Goal: Task Accomplishment & Management: Manage account settings

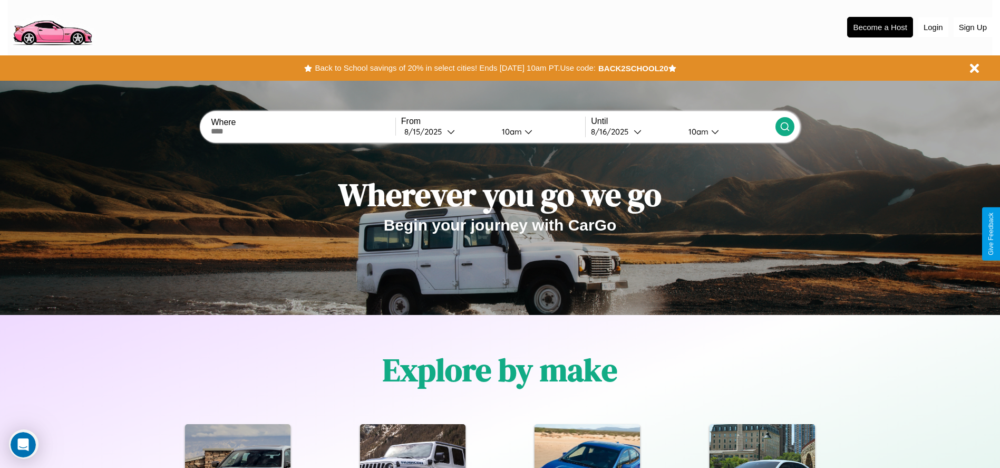
scroll to position [219, 0]
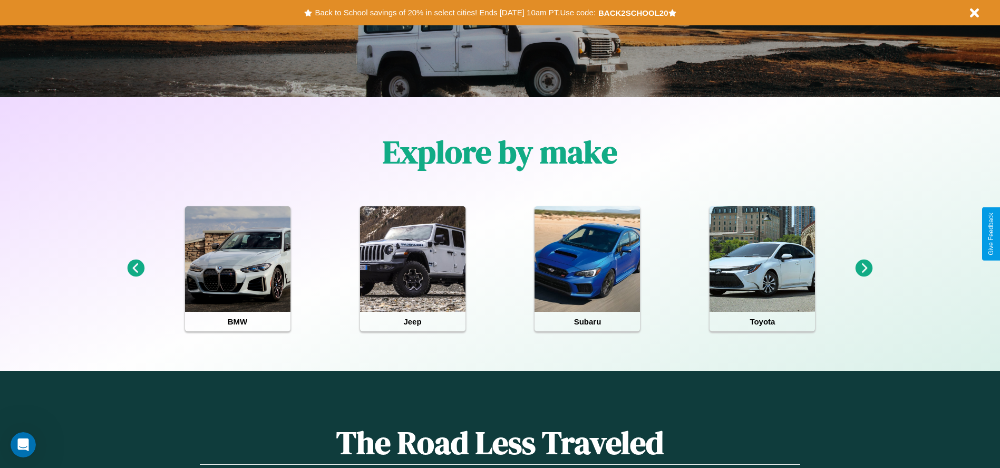
click at [864, 268] on icon at bounding box center [863, 267] width 17 height 17
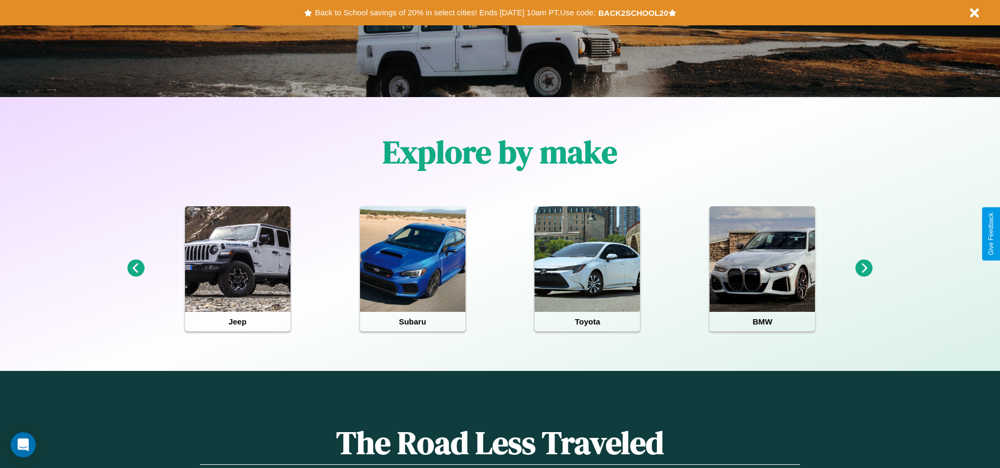
click at [864, 268] on icon at bounding box center [863, 267] width 17 height 17
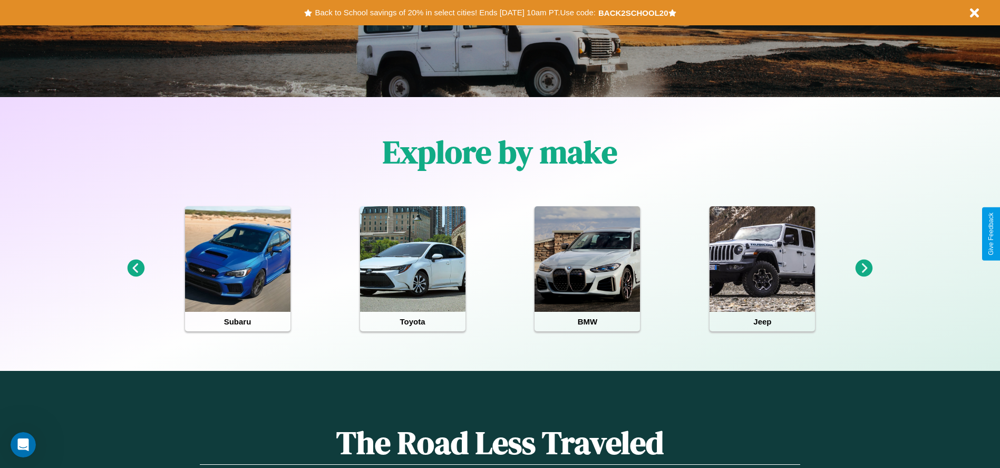
click at [864, 268] on icon at bounding box center [863, 267] width 17 height 17
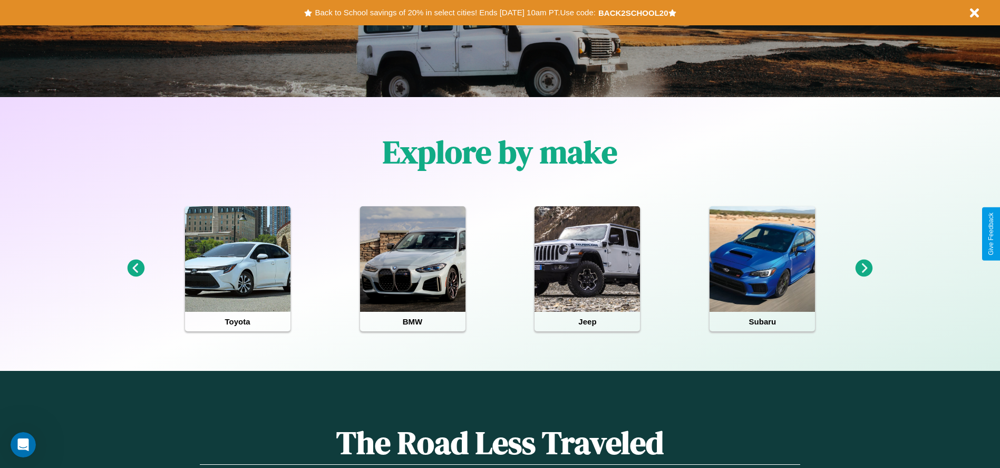
click at [135, 268] on icon at bounding box center [135, 267] width 17 height 17
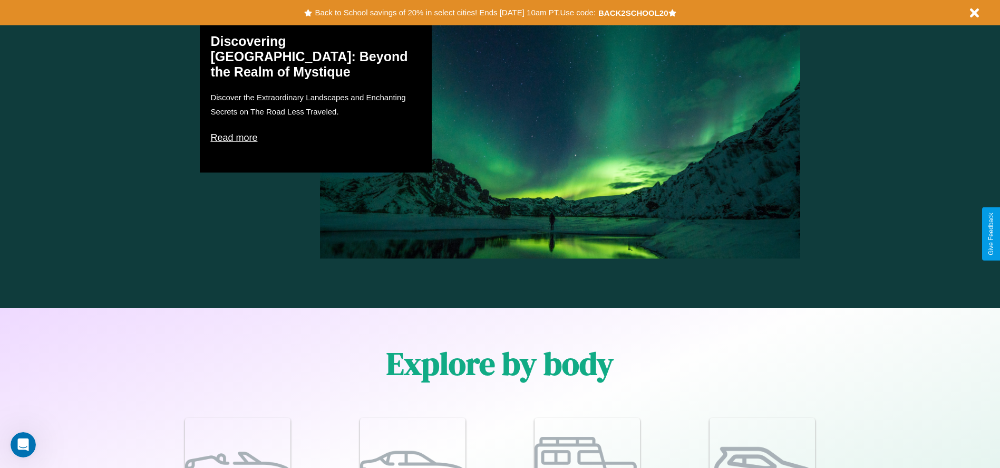
scroll to position [1512, 0]
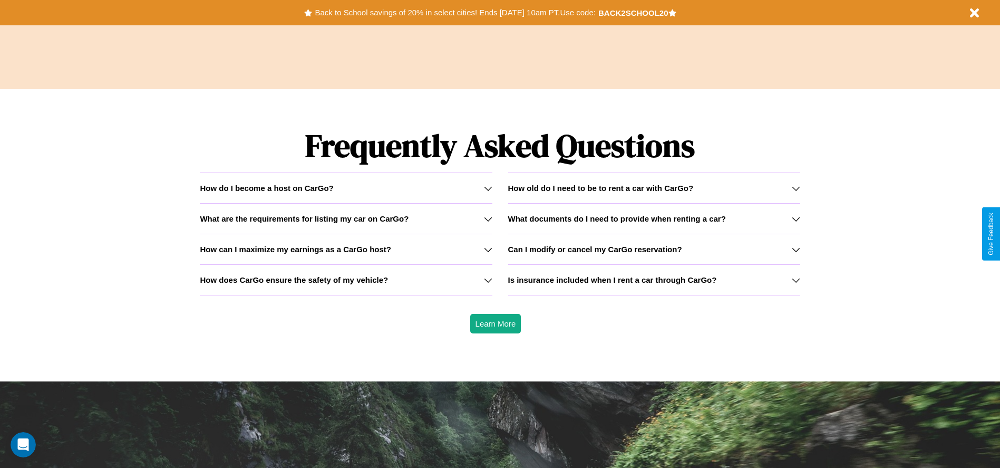
click at [795, 249] on icon at bounding box center [796, 249] width 8 height 8
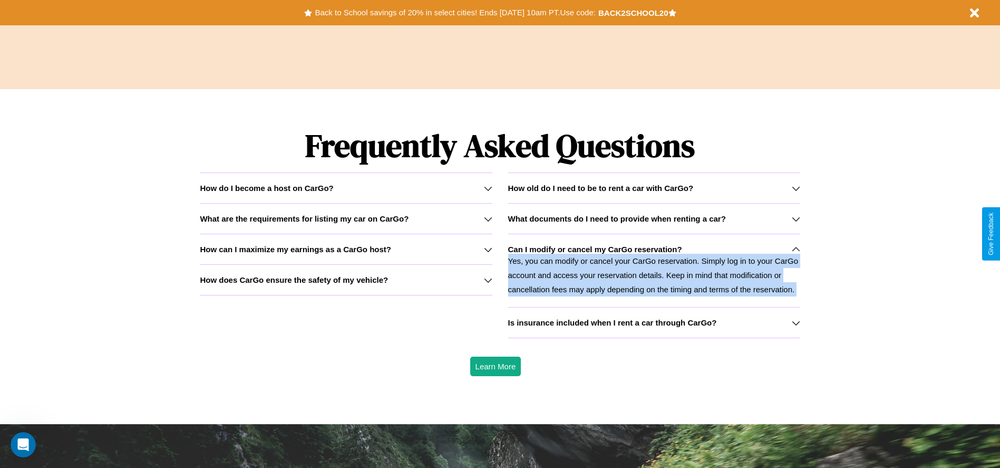
scroll to position [0, 0]
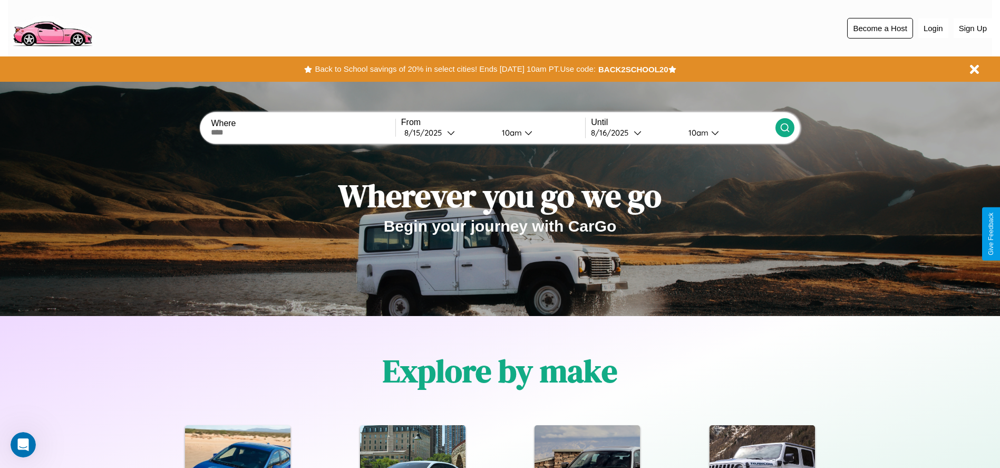
click at [880, 28] on button "Become a Host" at bounding box center [880, 28] width 66 height 21
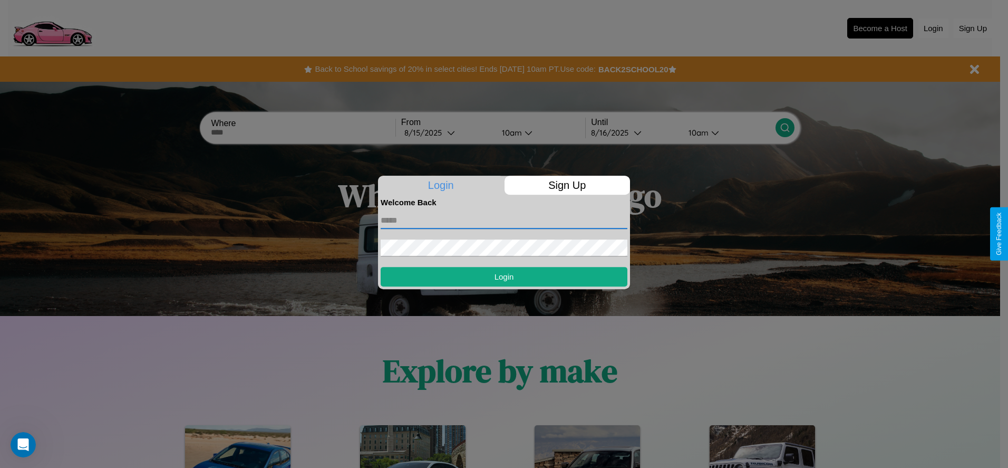
click at [504, 220] on input "text" at bounding box center [504, 220] width 247 height 17
type input "**********"
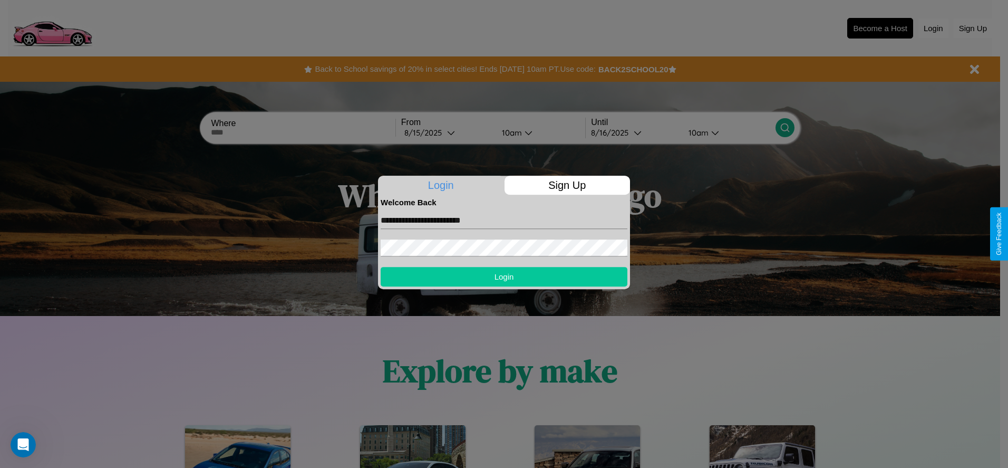
click at [504, 276] on button "Login" at bounding box center [504, 277] width 247 height 20
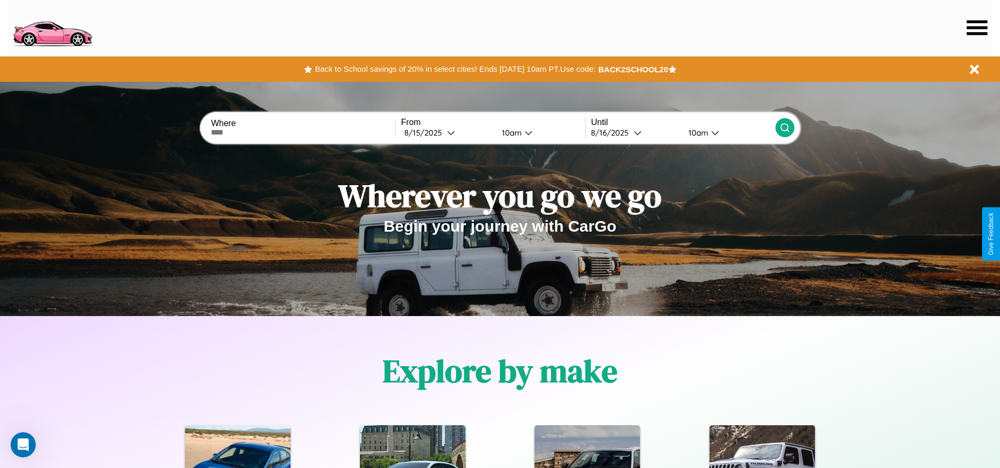
click at [977, 27] on icon at bounding box center [977, 27] width 21 height 15
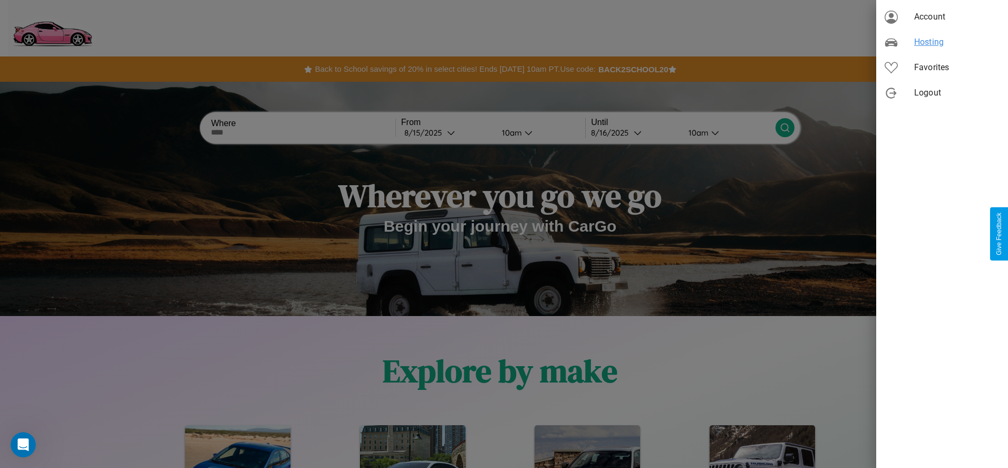
click at [942, 42] on span "Hosting" at bounding box center [956, 42] width 85 height 13
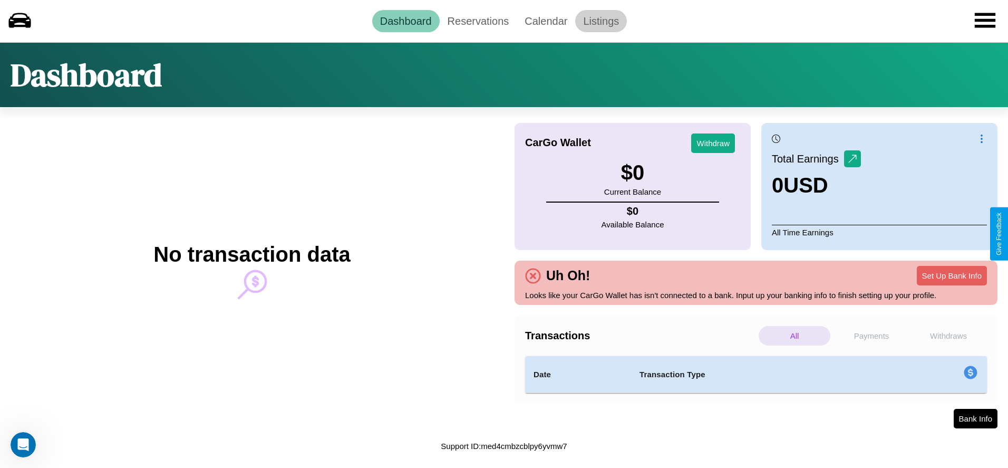
click at [601, 21] on link "Listings" at bounding box center [601, 21] width 52 height 22
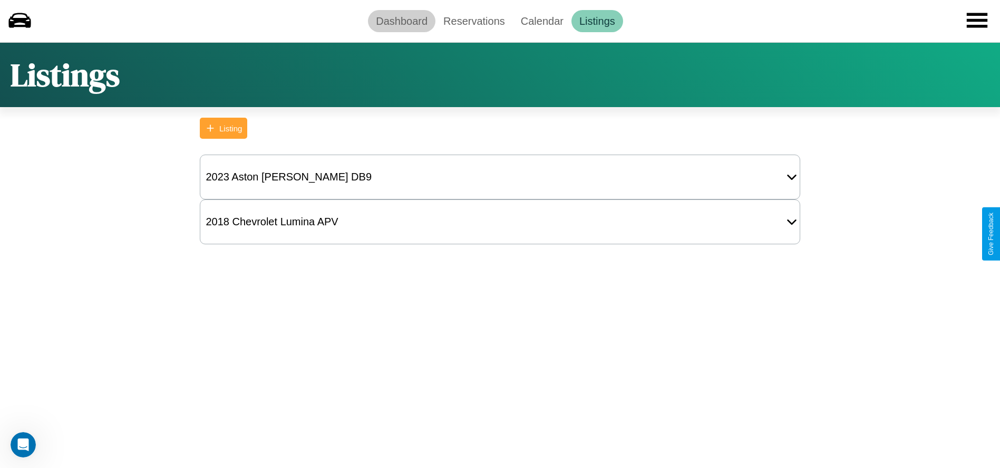
click at [402, 21] on link "Dashboard" at bounding box center [401, 21] width 67 height 22
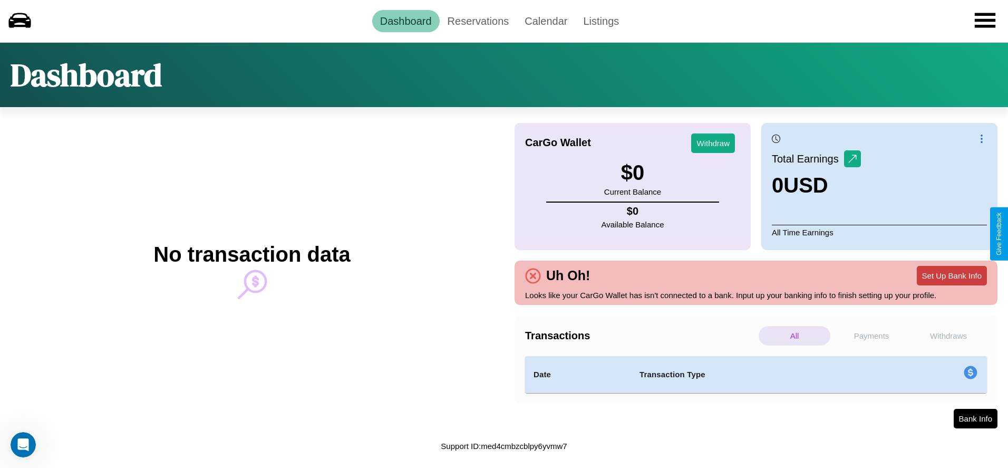
click at [951, 275] on button "Set Up Bank Info" at bounding box center [952, 276] width 70 height 20
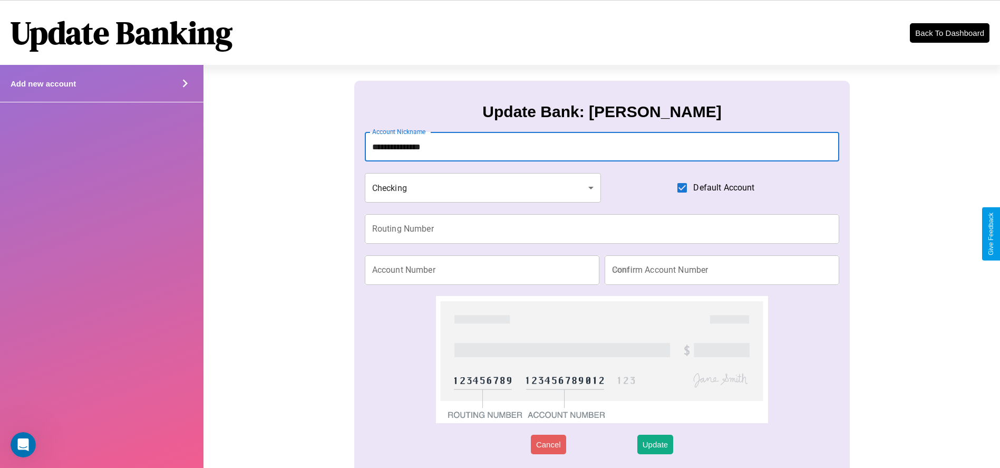
type input "**********"
